Goal: Task Accomplishment & Management: Manage account settings

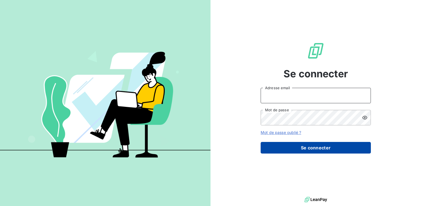
type input "david"
click at [312, 149] on button "Se connecter" at bounding box center [316, 148] width 110 height 12
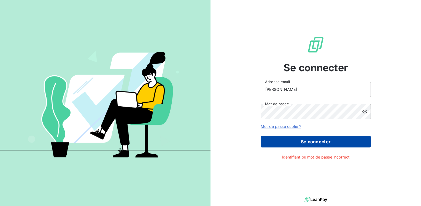
click at [312, 142] on button "Se connecter" at bounding box center [316, 142] width 110 height 12
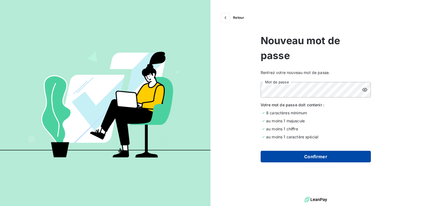
click at [324, 155] on button "Confirmer" at bounding box center [316, 156] width 110 height 12
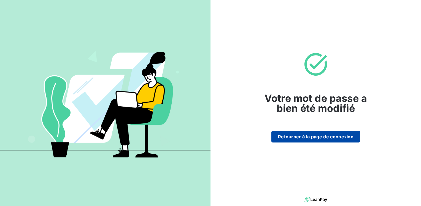
click at [315, 137] on button "Retourner à la page de connexion" at bounding box center [315, 137] width 89 height 12
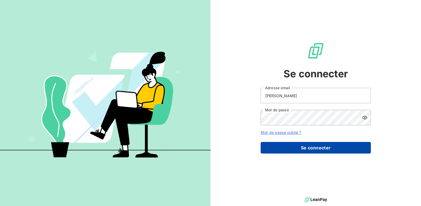
click at [318, 145] on button "Se connecter" at bounding box center [316, 148] width 110 height 12
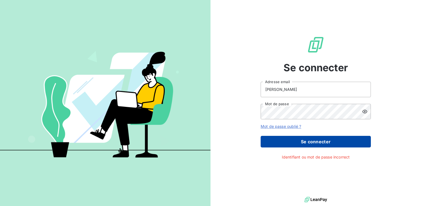
click at [317, 142] on button "Se connecter" at bounding box center [316, 142] width 110 height 12
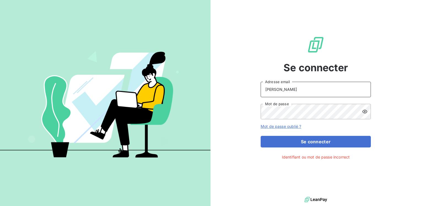
click at [279, 91] on input "david" at bounding box center [316, 89] width 110 height 15
type input "d"
type input "frdk.david@edhd-hydro.com"
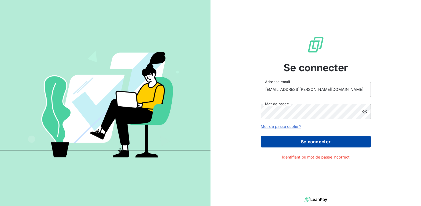
click at [322, 141] on button "Se connecter" at bounding box center [316, 142] width 110 height 12
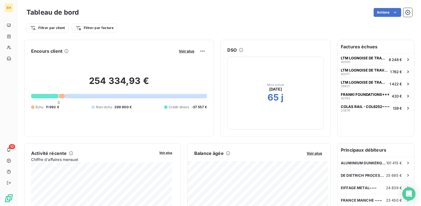
drag, startPoint x: 155, startPoint y: 15, endPoint x: 140, endPoint y: 8, distance: 16.9
click at [140, 8] on div "Tableau de bord Actions" at bounding box center [219, 13] width 386 height 12
click at [312, 153] on span "Voir plus" at bounding box center [314, 153] width 15 height 4
click at [368, 59] on span "LTM LOONOISE DE TRAV. METAL***//" at bounding box center [364, 58] width 46 height 4
click at [313, 155] on button "Voir plus" at bounding box center [314, 152] width 19 height 5
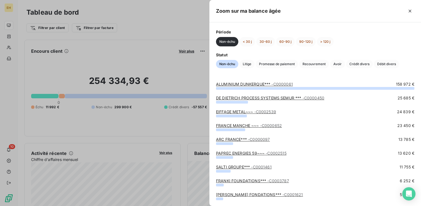
click at [250, 84] on link "ALUMINIUM DUNKERQUE*** - C0000061" at bounding box center [254, 84] width 77 height 5
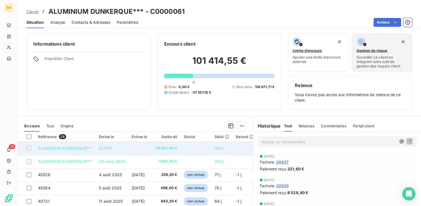
click at [88, 150] on td "ALUMINIUM DUNKERQUE***" at bounding box center [65, 147] width 61 height 13
click at [174, 149] on span "-18 653,40 €" at bounding box center [165, 148] width 23 height 6
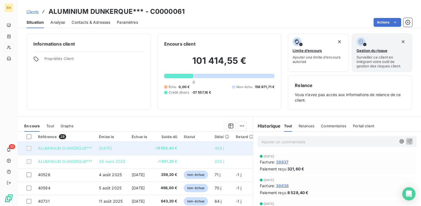
drag, startPoint x: 174, startPoint y: 149, endPoint x: 130, endPoint y: 150, distance: 43.6
click at [130, 150] on td at bounding box center [139, 147] width 22 height 13
click at [31, 149] on div at bounding box center [28, 148] width 5 height 5
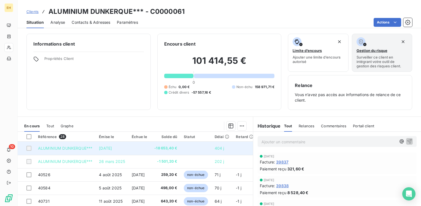
click at [29, 149] on div at bounding box center [28, 148] width 5 height 5
click at [58, 149] on span "ALUMINIUM DUNKERQUE***" at bounding box center [65, 148] width 54 height 5
drag, startPoint x: 58, startPoint y: 149, endPoint x: 132, endPoint y: 147, distance: 73.9
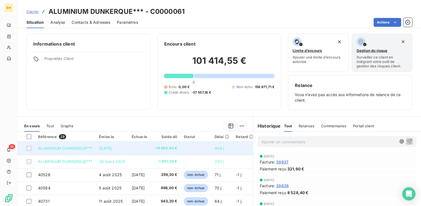
click at [132, 147] on td at bounding box center [139, 147] width 22 height 13
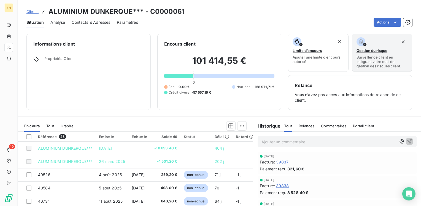
click at [58, 22] on span "Analyse" at bounding box center [57, 23] width 15 height 6
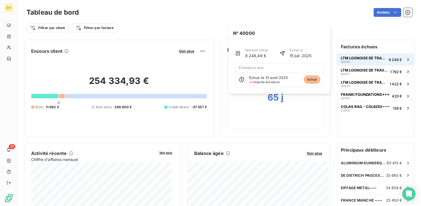
click at [352, 60] on div "LTM LOONOISE DE TRAV. METAL***// 40000" at bounding box center [364, 60] width 46 height 8
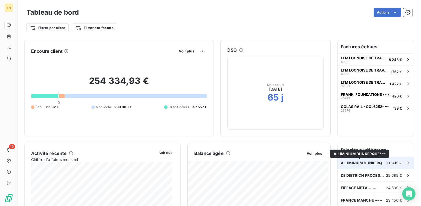
click at [354, 161] on span "ALUMINIUM DUNKERQUE***" at bounding box center [363, 162] width 45 height 4
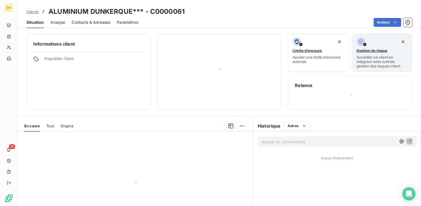
click at [354, 161] on div "Ajouter un commentaire ﻿ Aucun évènement" at bounding box center [337, 192] width 168 height 123
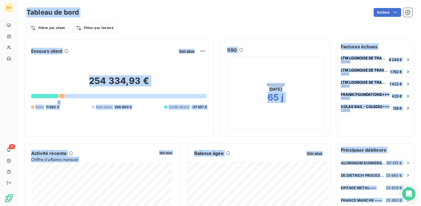
click at [147, 18] on div "Tableau de bord Actions" at bounding box center [219, 13] width 386 height 12
